Goal: Information Seeking & Learning: Learn about a topic

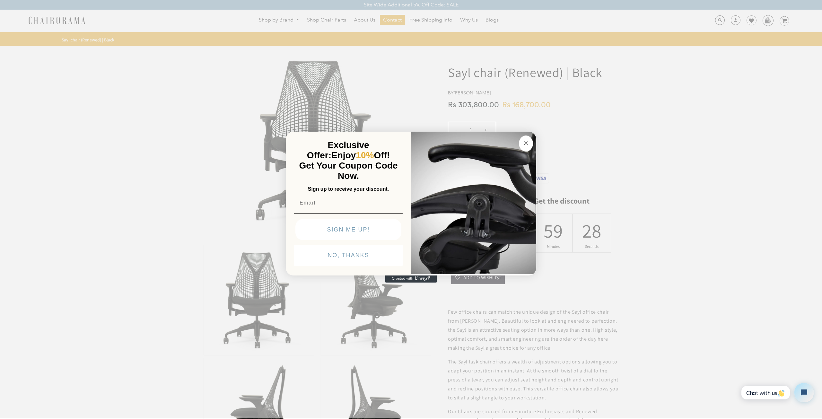
click at [524, 148] on button "Close dialog" at bounding box center [526, 144] width 14 height 16
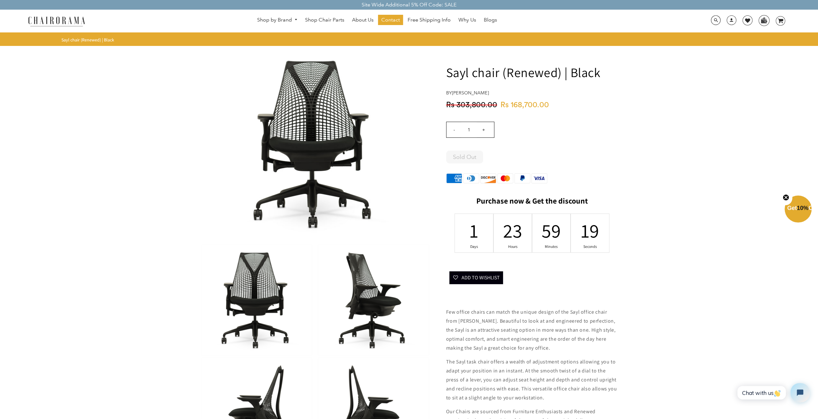
click at [365, 300] on img at bounding box center [373, 300] width 110 height 111
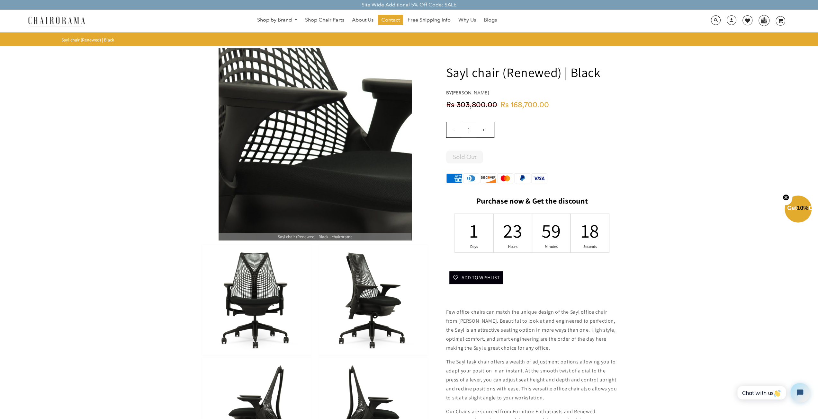
click at [299, 115] on img at bounding box center [314, 144] width 193 height 193
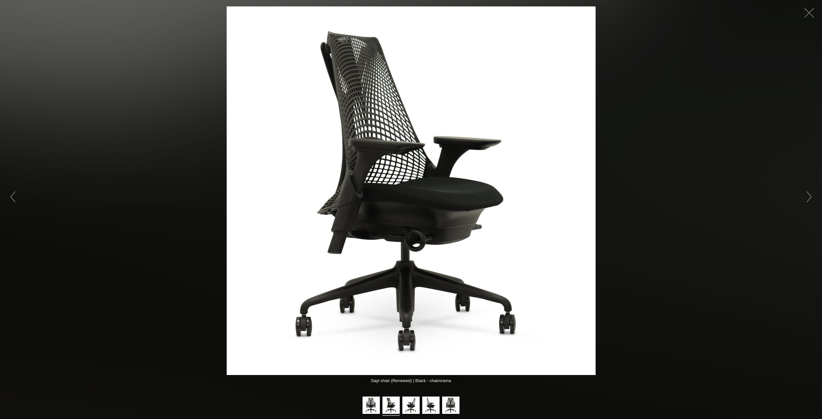
click at [371, 128] on img at bounding box center [411, 190] width 369 height 369
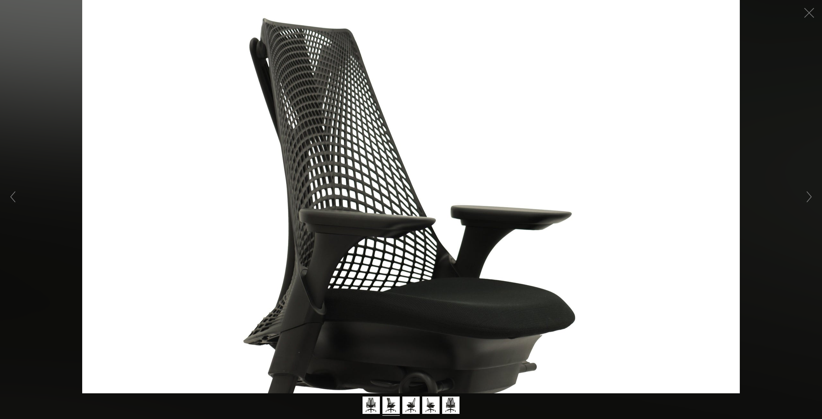
click at [371, 128] on figure at bounding box center [411, 197] width 822 height 394
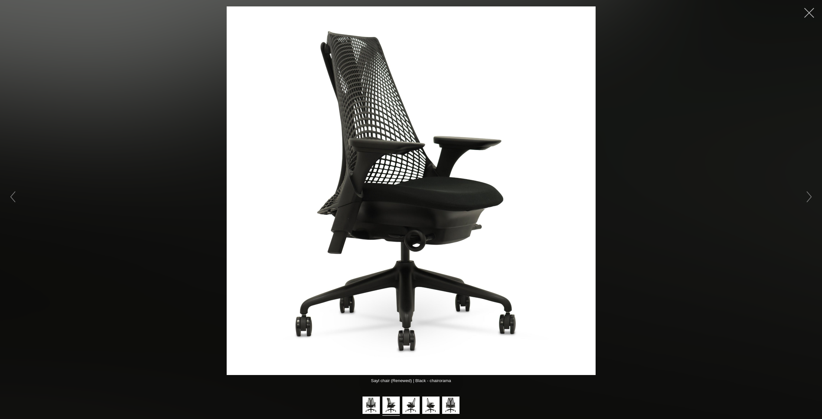
click at [810, 14] on button "button" at bounding box center [809, 12] width 19 height 19
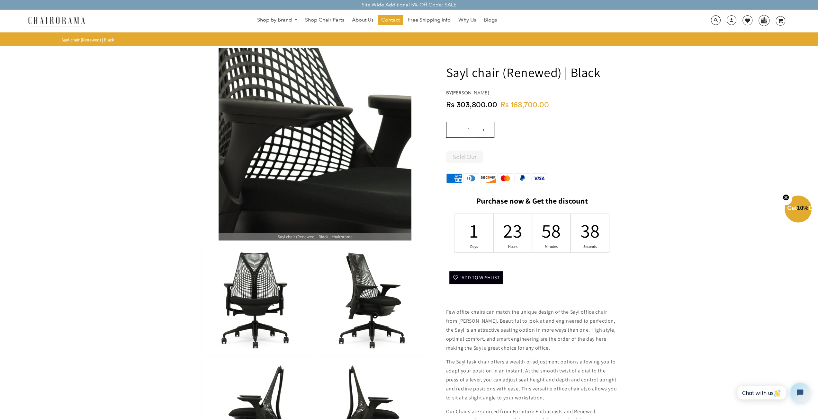
click at [311, 130] on img at bounding box center [314, 144] width 193 height 193
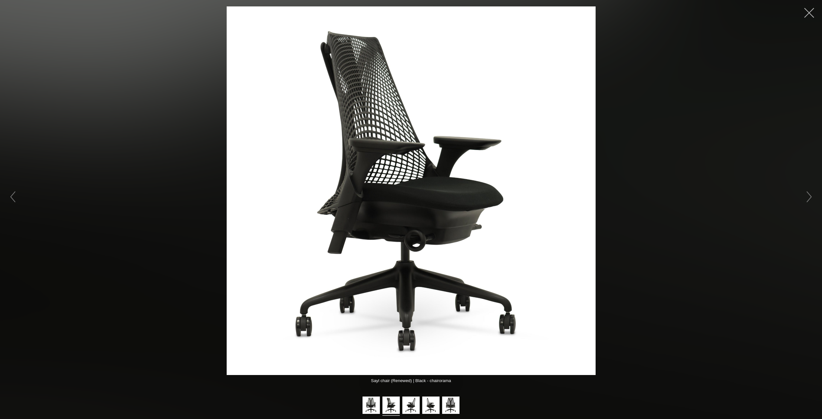
click at [810, 10] on button "button" at bounding box center [809, 12] width 19 height 19
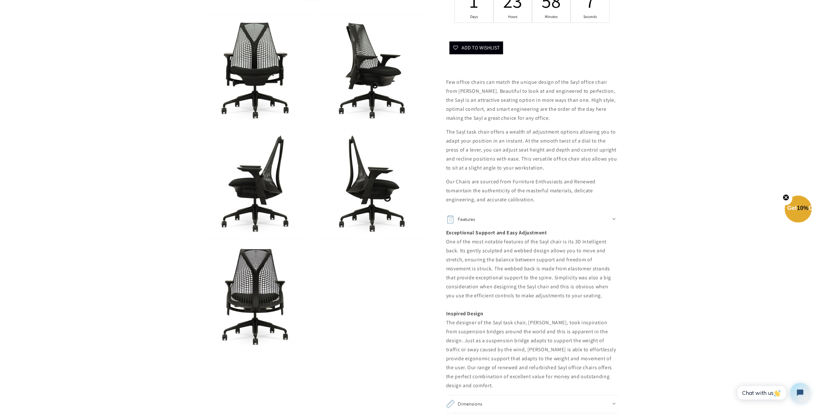
scroll to position [257, 0]
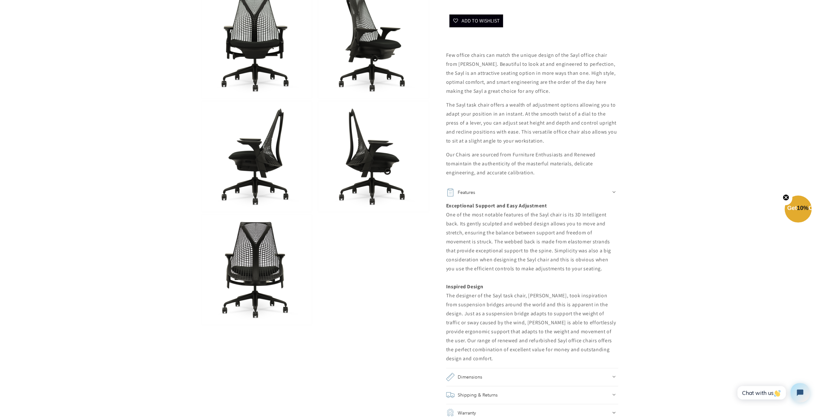
click at [258, 164] on img at bounding box center [256, 156] width 110 height 111
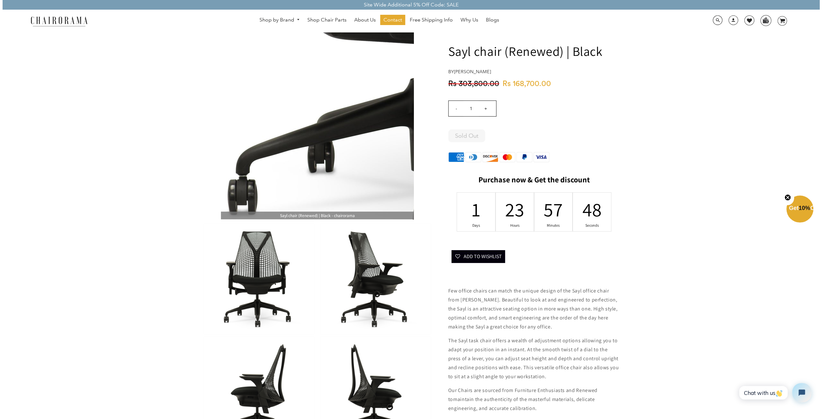
scroll to position [0, 0]
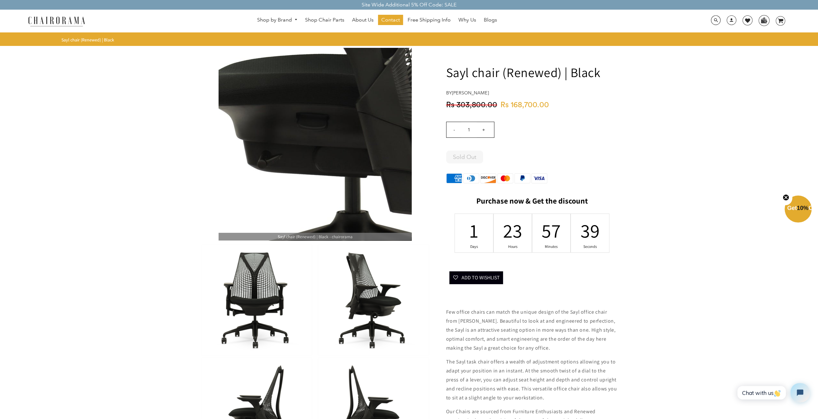
click at [301, 161] on img at bounding box center [314, 144] width 193 height 193
